Goal: Task Accomplishment & Management: Complete application form

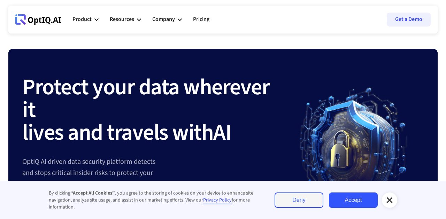
click at [96, 18] on icon at bounding box center [96, 19] width 4 height 4
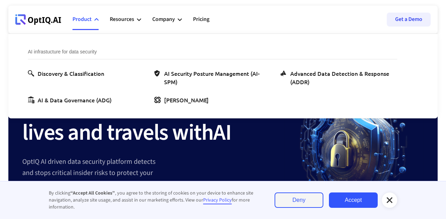
click at [96, 18] on icon at bounding box center [96, 19] width 4 height 2
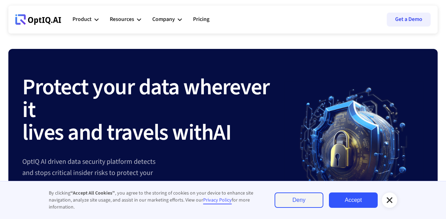
click at [361, 203] on link "Accept" at bounding box center [353, 199] width 49 height 15
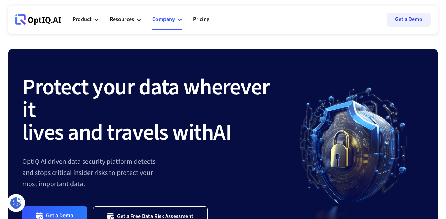
click at [179, 20] on icon at bounding box center [180, 19] width 4 height 2
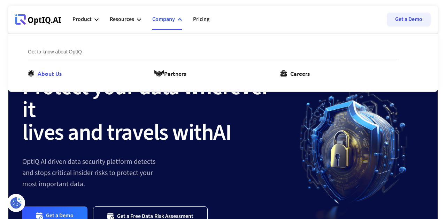
click at [53, 74] on div "About Us" at bounding box center [50, 73] width 24 height 8
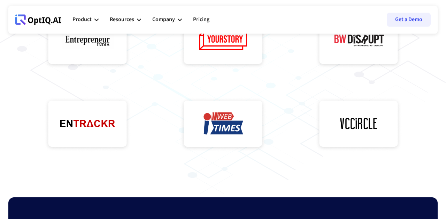
scroll to position [23, 0]
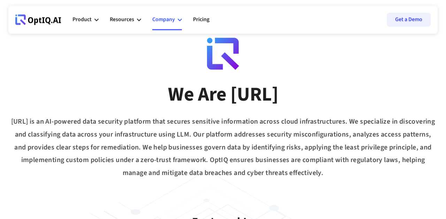
click at [173, 21] on div "Company" at bounding box center [163, 19] width 23 height 9
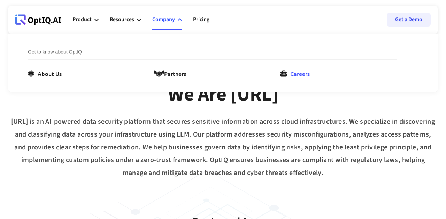
click at [290, 72] on link "Careers" at bounding box center [297, 73] width 32 height 8
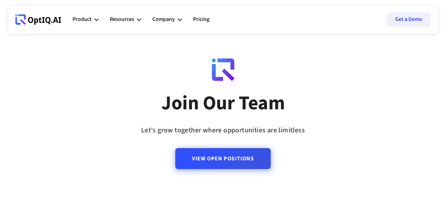
click at [212, 169] on div "View Open Positions" at bounding box center [222, 154] width 95 height 35
click at [237, 163] on link "View Open Positions" at bounding box center [222, 158] width 95 height 21
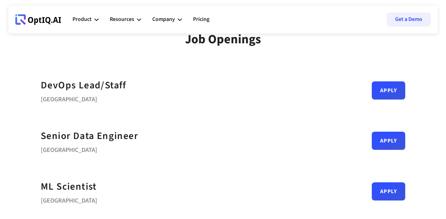
scroll to position [17, 0]
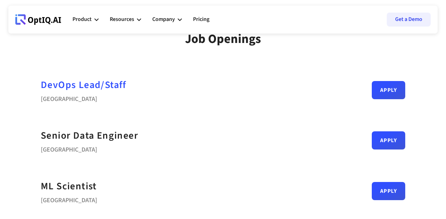
click at [106, 87] on div "DevOps Lead/Staff" at bounding box center [84, 85] width 86 height 16
click at [64, 86] on div "DevOps Lead/Staff" at bounding box center [84, 85] width 86 height 16
click at [120, 85] on div "DevOps Lead/Staff" at bounding box center [84, 85] width 86 height 16
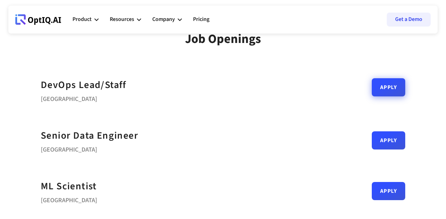
click at [383, 95] on link "Apply" at bounding box center [388, 87] width 33 height 18
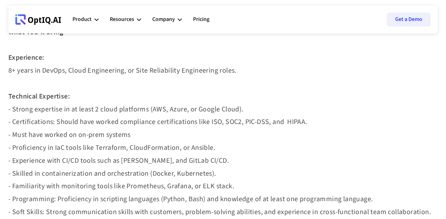
scroll to position [319, 0]
